Goal: Task Accomplishment & Management: Manage account settings

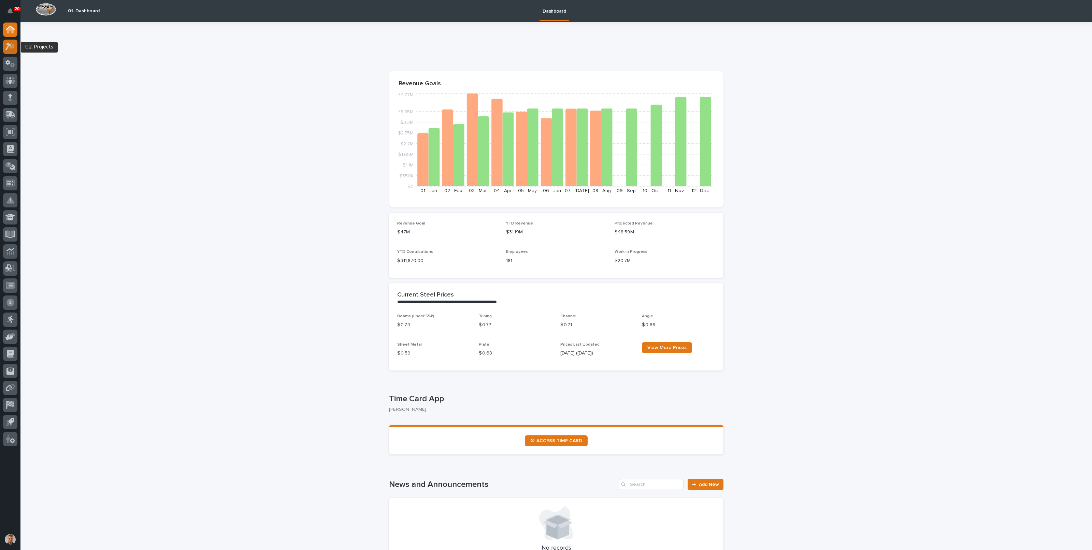
click at [9, 49] on icon at bounding box center [10, 47] width 10 height 8
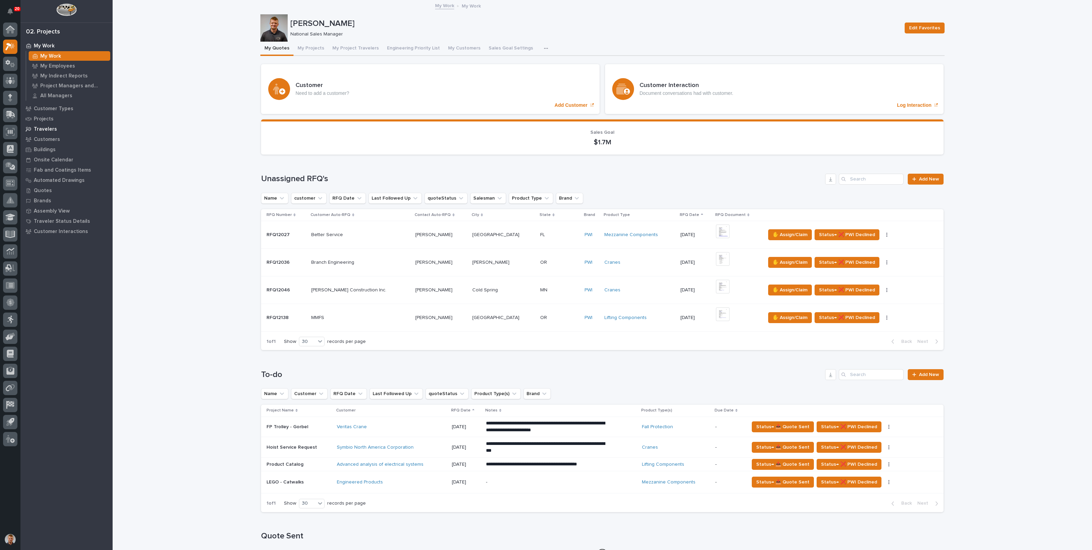
click at [46, 129] on p "Travelers" at bounding box center [45, 129] width 23 height 6
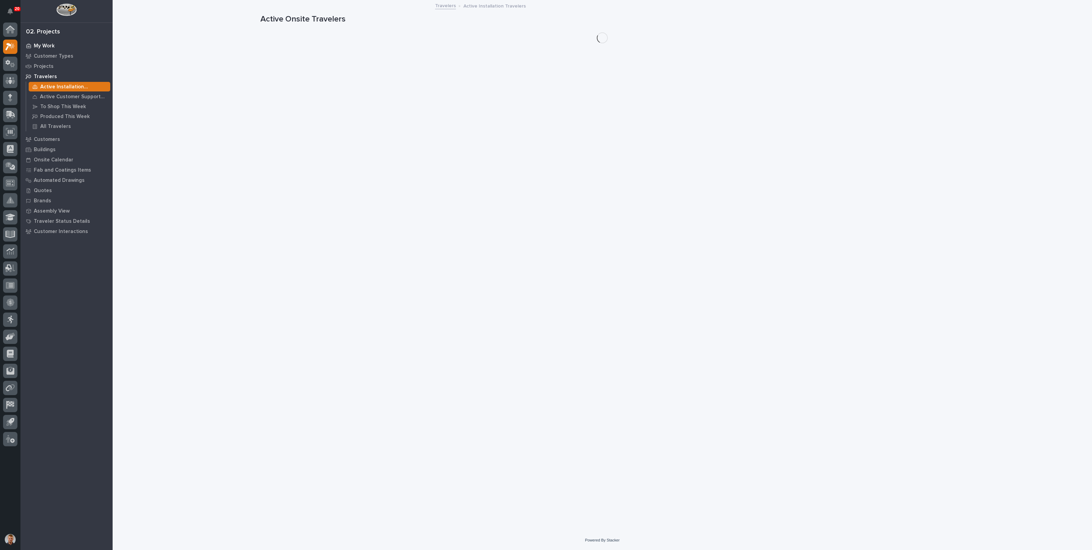
click at [45, 43] on p "My Work" at bounding box center [44, 46] width 21 height 6
click at [61, 66] on p "My Employees" at bounding box center [57, 66] width 35 height 6
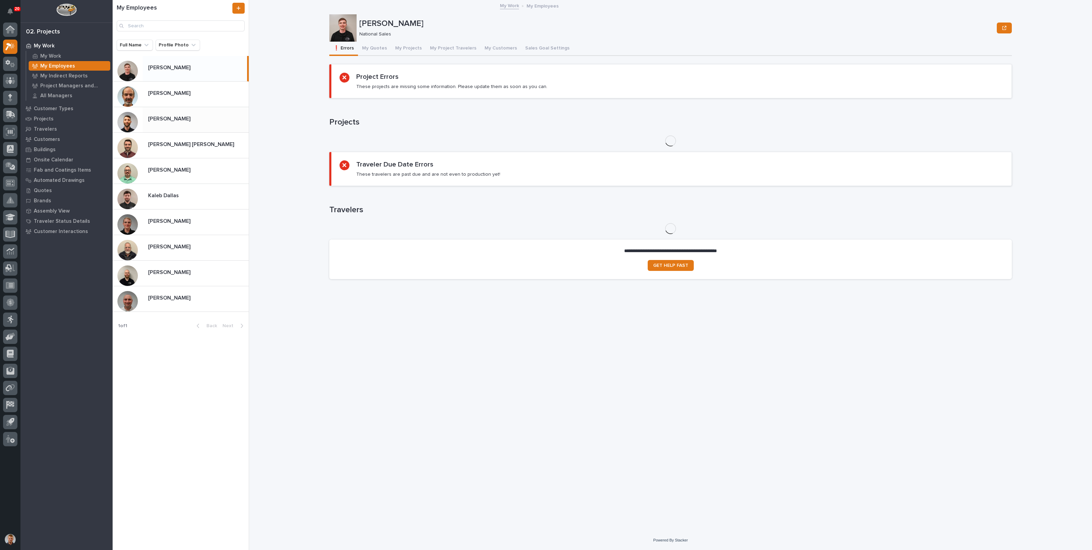
click at [161, 114] on p "[PERSON_NAME]" at bounding box center [170, 118] width 44 height 8
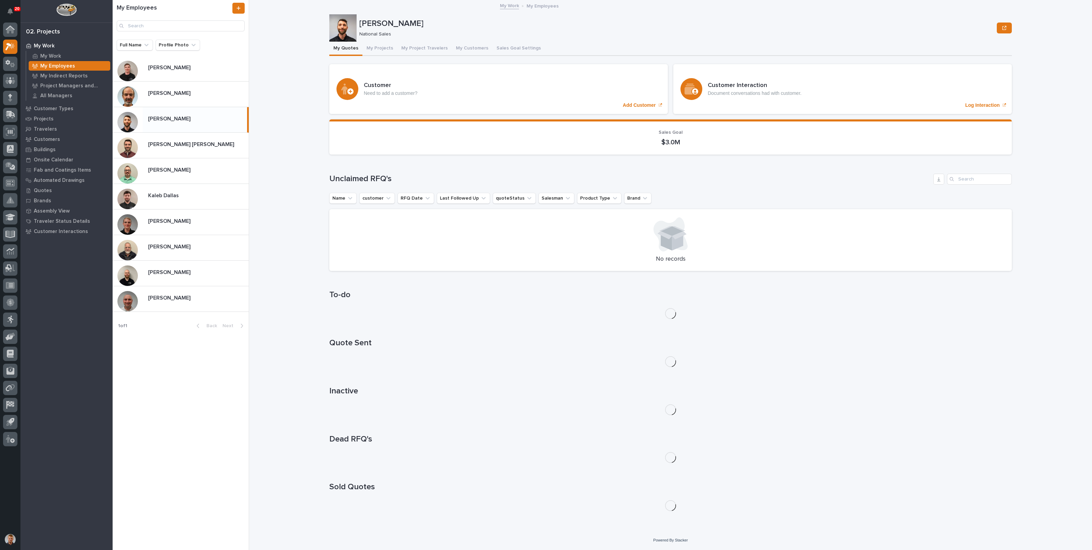
click at [384, 46] on button "My Projects" at bounding box center [379, 49] width 35 height 14
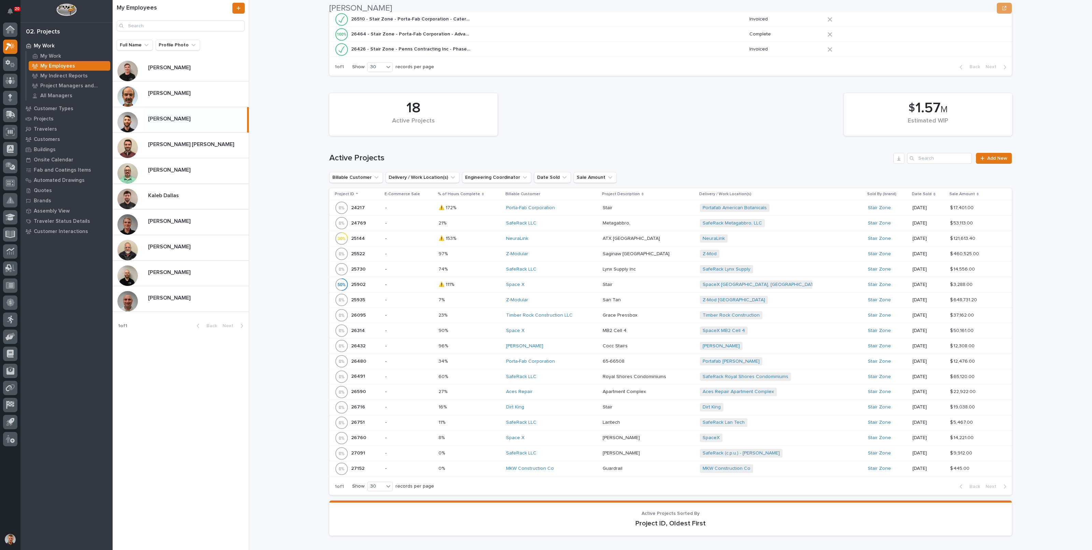
scroll to position [256, 0]
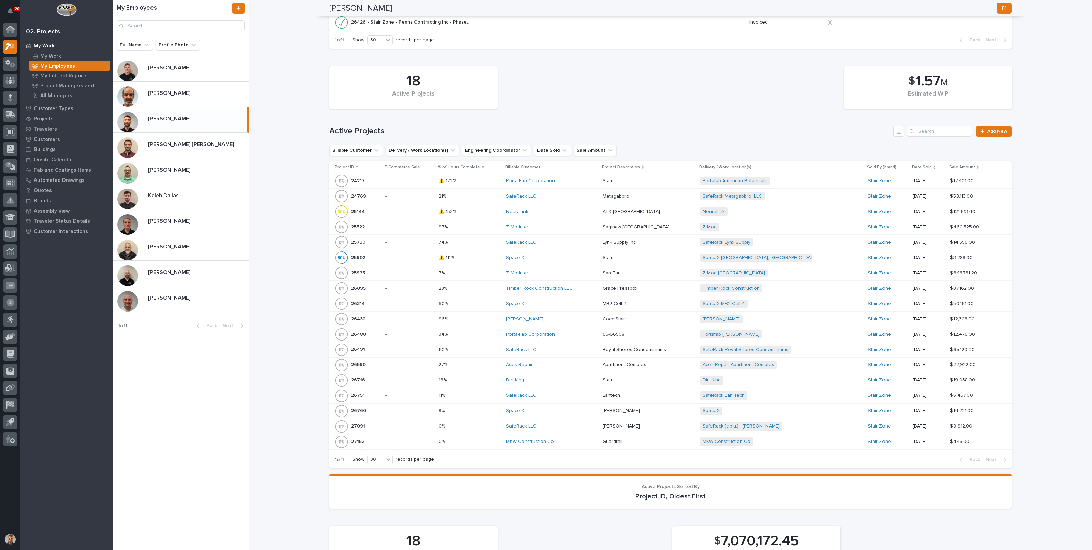
click at [498, 224] on p at bounding box center [469, 227] width 62 height 6
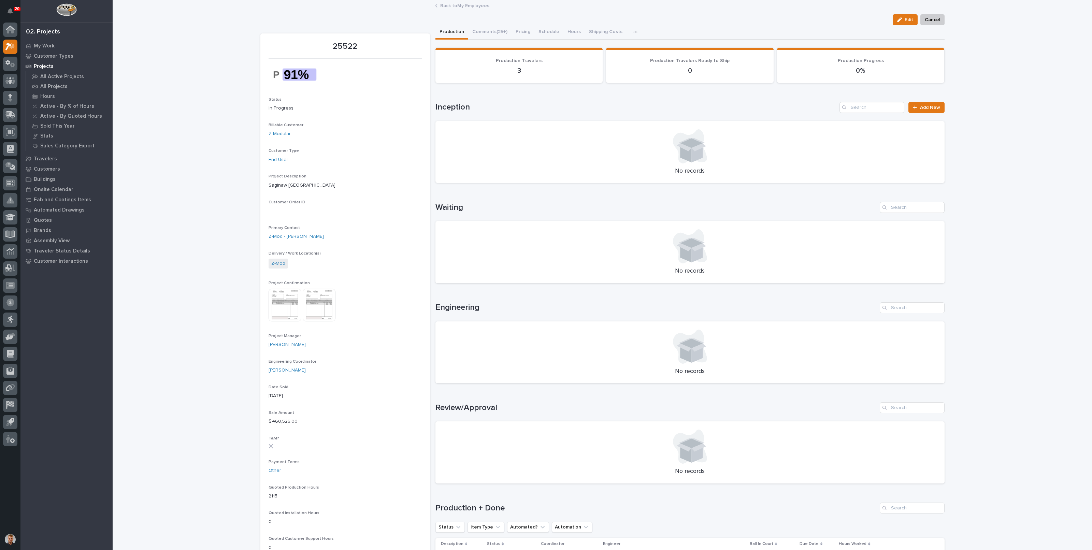
scroll to position [256, 0]
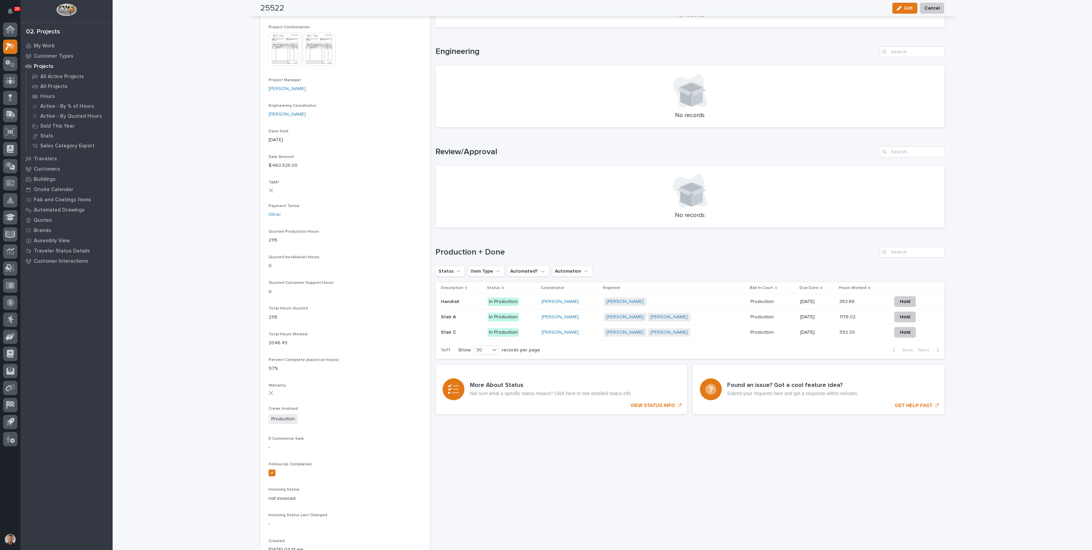
click at [474, 301] on p at bounding box center [462, 302] width 42 height 6
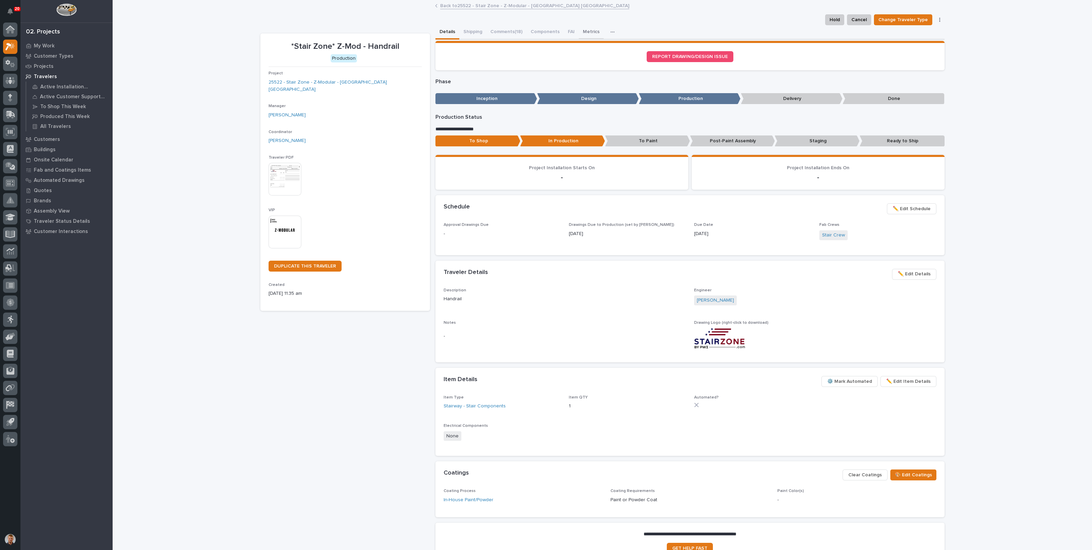
click at [579, 27] on button "Metrics" at bounding box center [591, 32] width 25 height 14
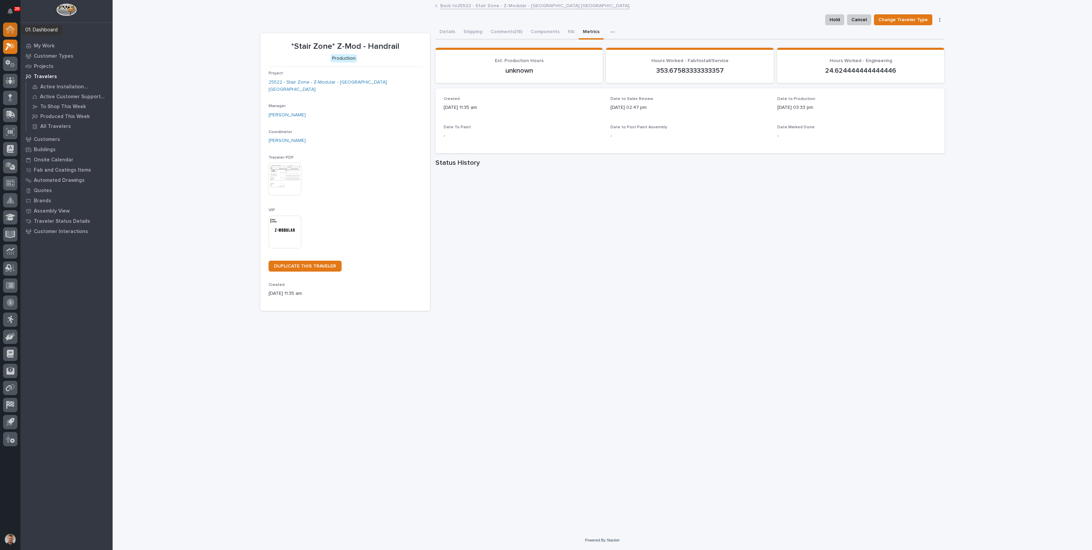
click at [10, 30] on icon at bounding box center [10, 30] width 7 height 7
